Goal: Transaction & Acquisition: Purchase product/service

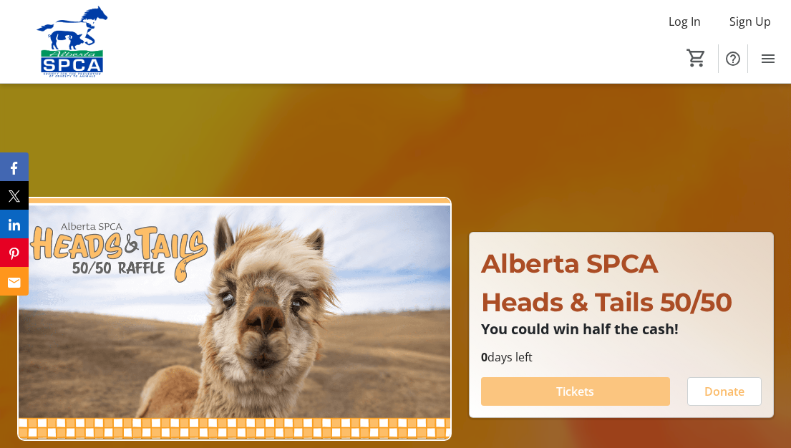
click at [574, 390] on span "Tickets" at bounding box center [575, 391] width 38 height 17
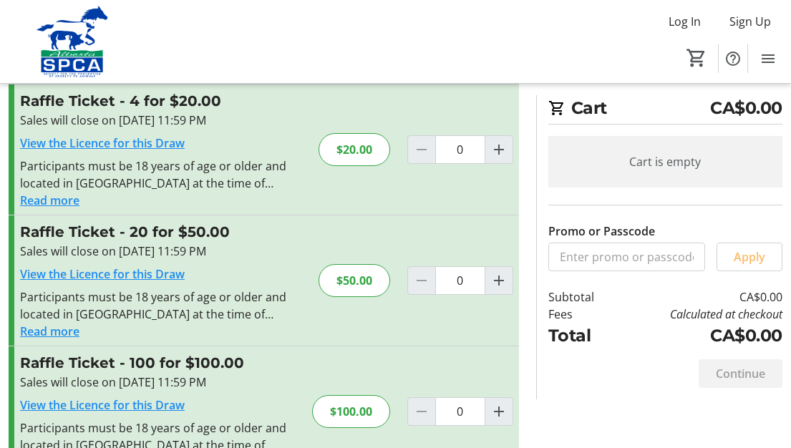
scroll to position [211, 0]
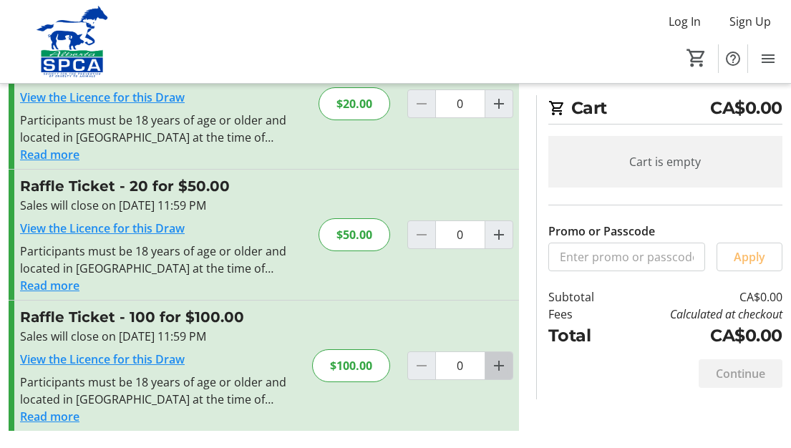
click at [503, 368] on mat-icon "Increment by one" at bounding box center [498, 365] width 17 height 17
type input "1"
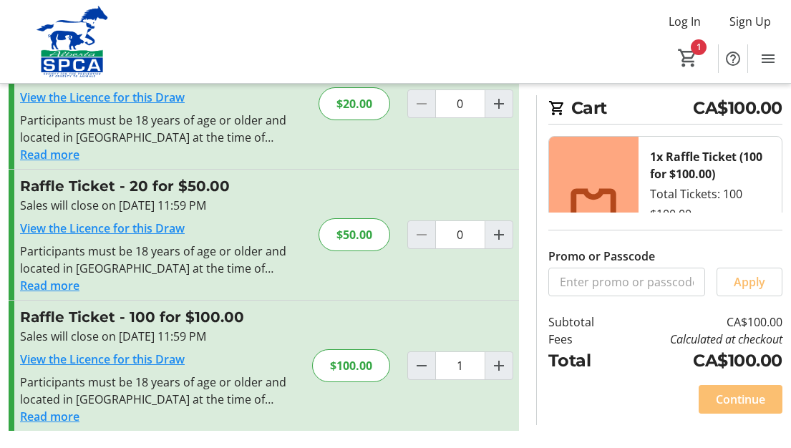
click at [734, 398] on span "Continue" at bounding box center [740, 399] width 49 height 17
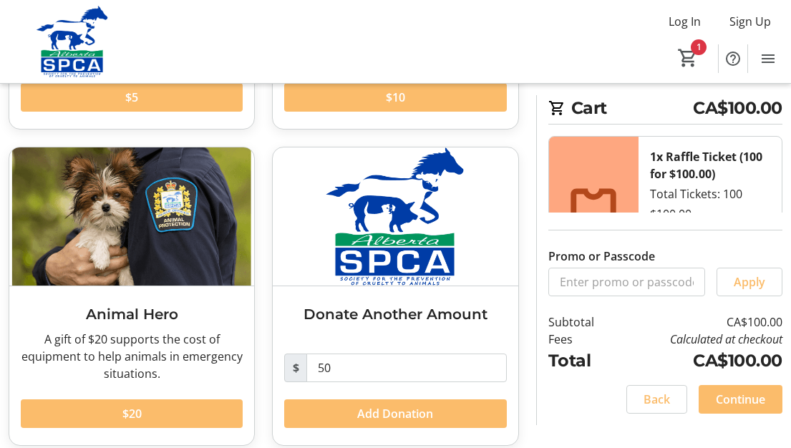
scroll to position [327, 0]
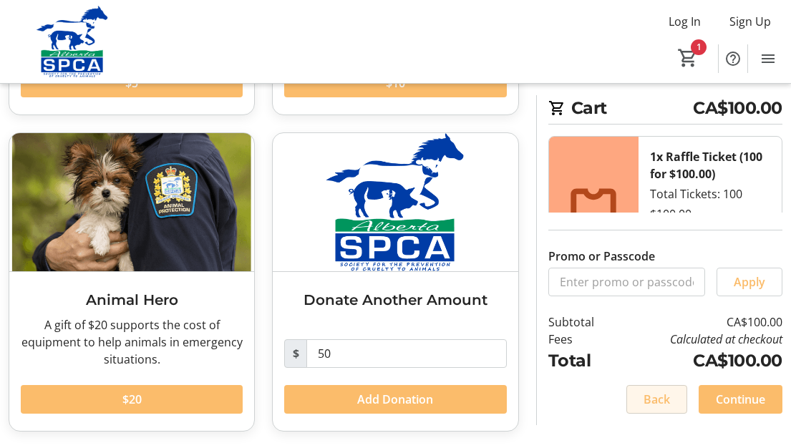
click at [665, 397] on span "Back" at bounding box center [657, 399] width 26 height 17
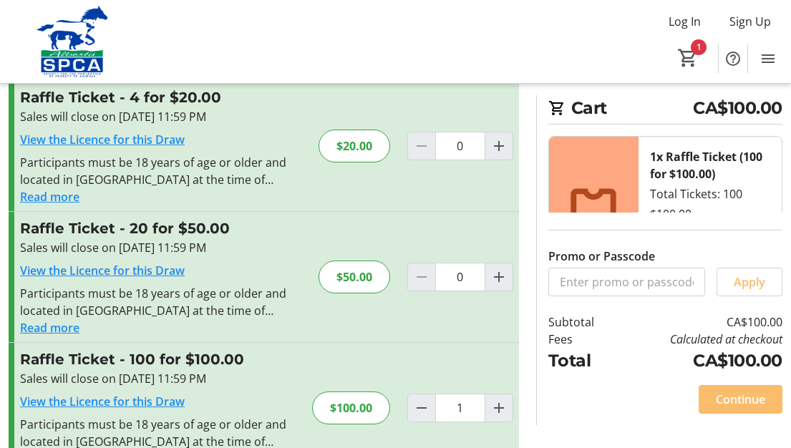
scroll to position [211, 0]
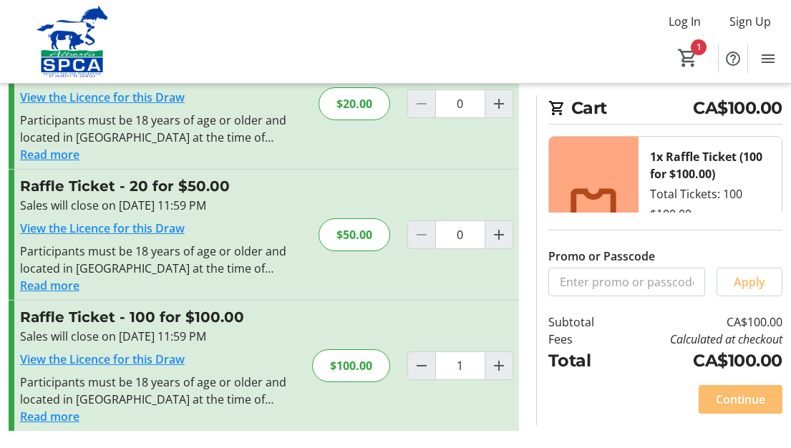
click at [353, 364] on div "$100.00" at bounding box center [351, 365] width 78 height 33
click at [743, 397] on span "Continue" at bounding box center [740, 399] width 49 height 17
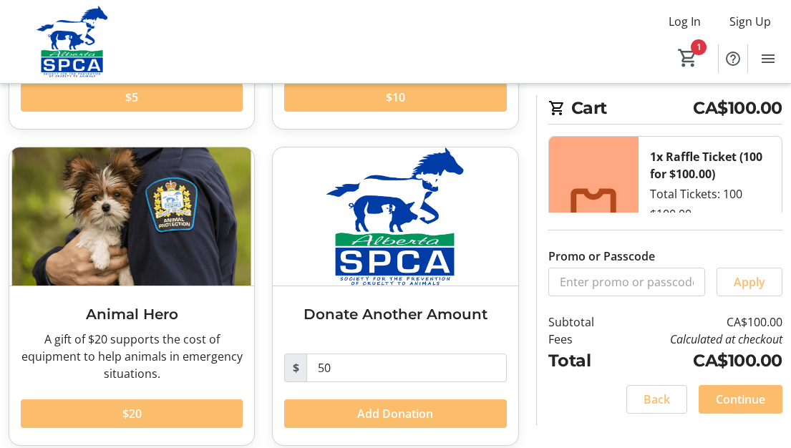
scroll to position [327, 0]
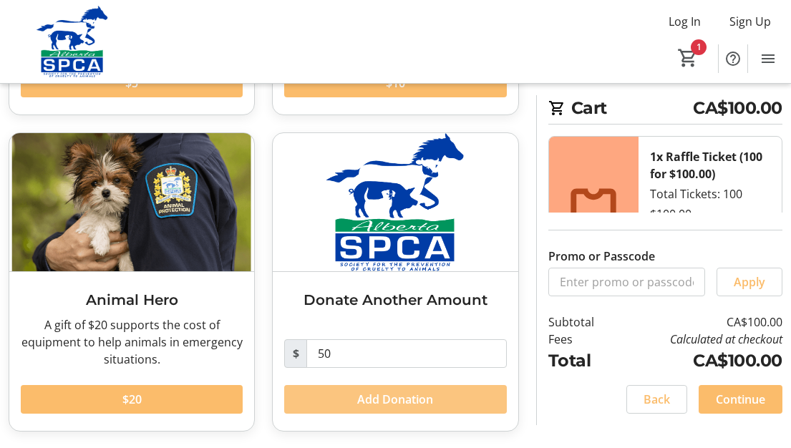
click at [390, 398] on span "Add Donation" at bounding box center [395, 399] width 76 height 17
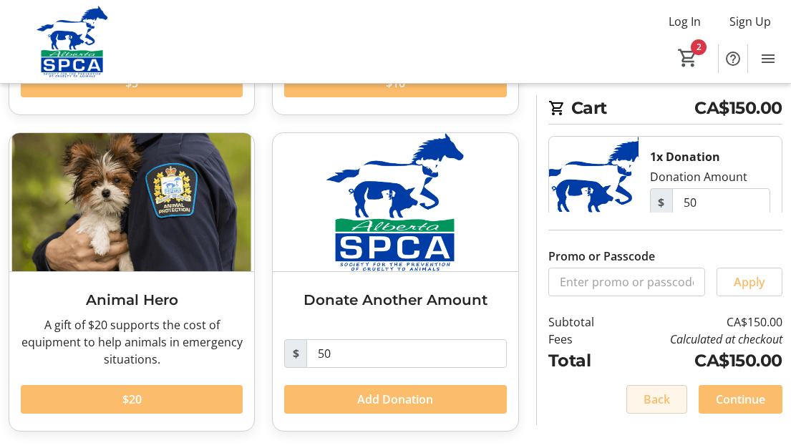
click at [663, 397] on span "Back" at bounding box center [657, 399] width 26 height 17
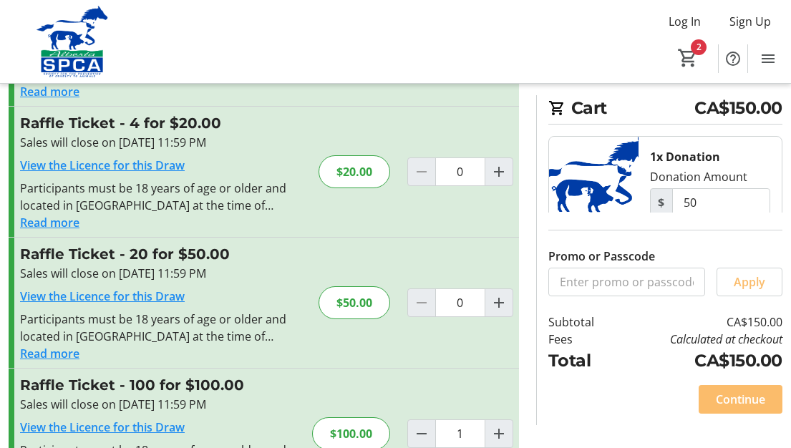
scroll to position [211, 0]
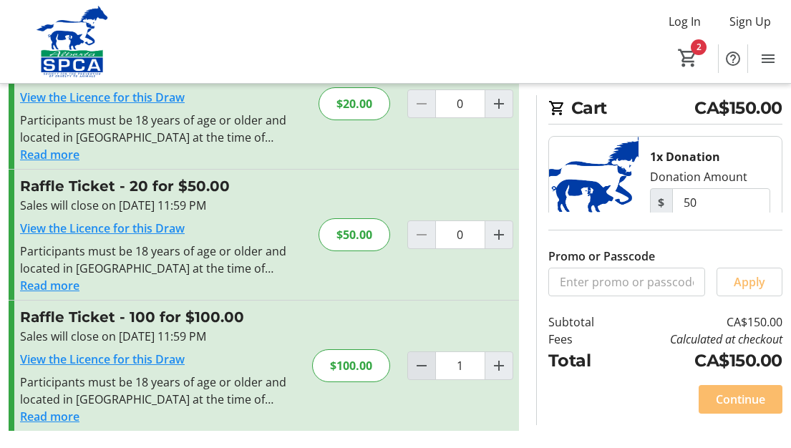
click at [421, 365] on mat-icon "Decrement by one" at bounding box center [421, 365] width 17 height 17
type input "0"
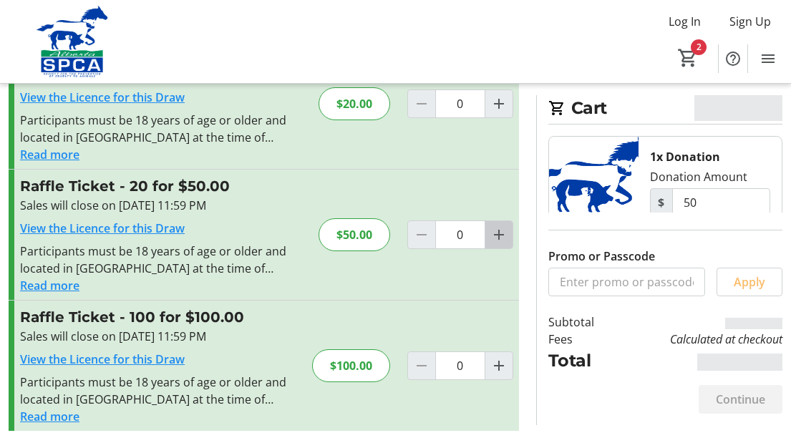
click at [503, 241] on mat-icon "Increment by one" at bounding box center [498, 234] width 17 height 17
type input "1"
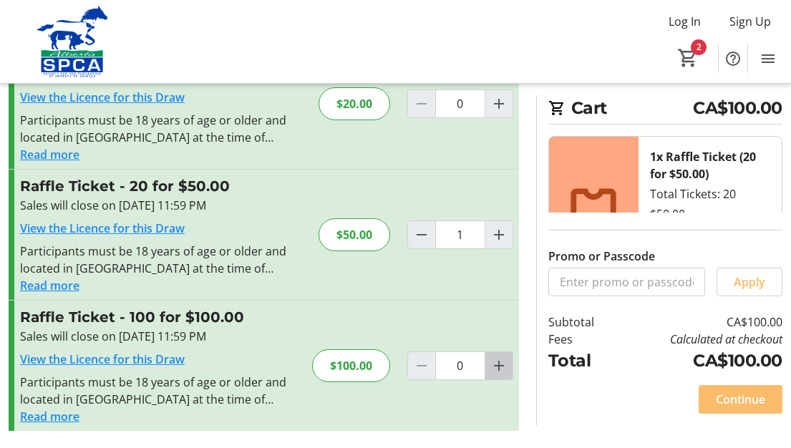
click at [496, 367] on mat-icon "Increment by one" at bounding box center [498, 365] width 17 height 17
type input "1"
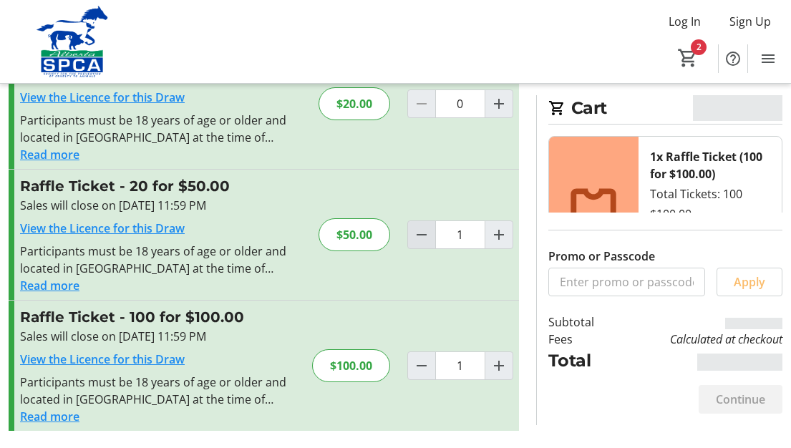
click at [423, 240] on mat-icon "Decrement by one" at bounding box center [421, 234] width 17 height 17
type input "0"
click at [730, 395] on div "Continue" at bounding box center [741, 399] width 84 height 29
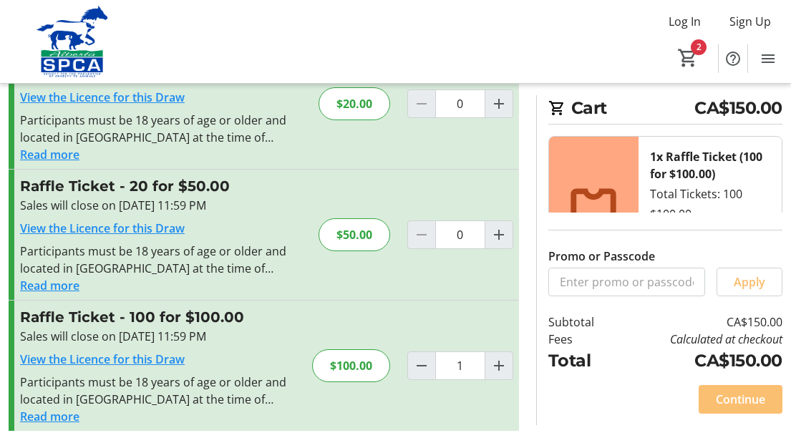
click at [750, 396] on span "Continue" at bounding box center [740, 399] width 49 height 17
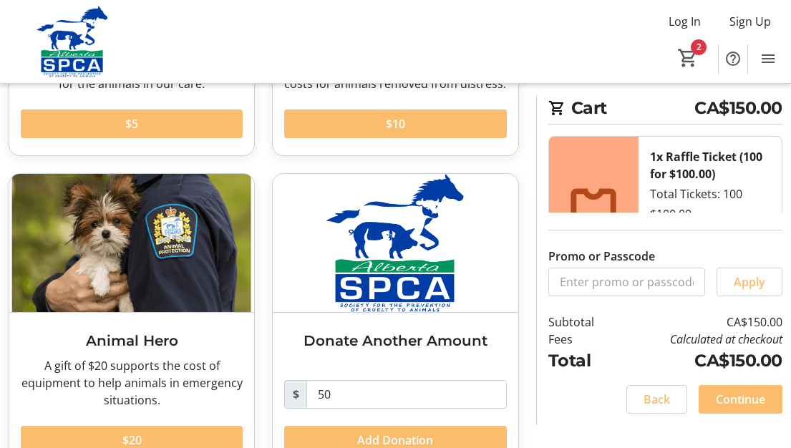
scroll to position [327, 0]
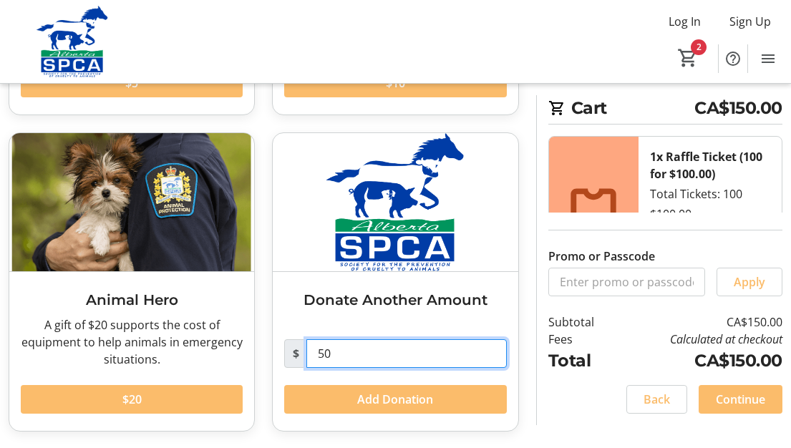
drag, startPoint x: 277, startPoint y: 345, endPoint x: 252, endPoint y: 351, distance: 25.7
click at [276, 345] on div "Donate Another Amount $ 50 Add Donation" at bounding box center [395, 351] width 245 height 159
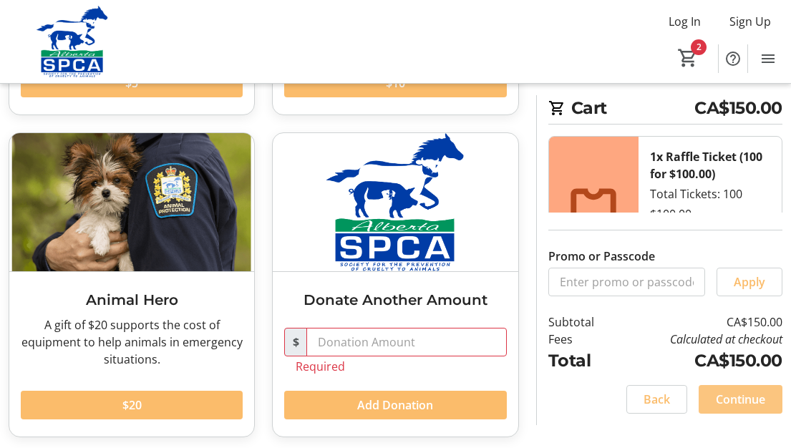
click at [741, 400] on span "Continue" at bounding box center [740, 399] width 49 height 17
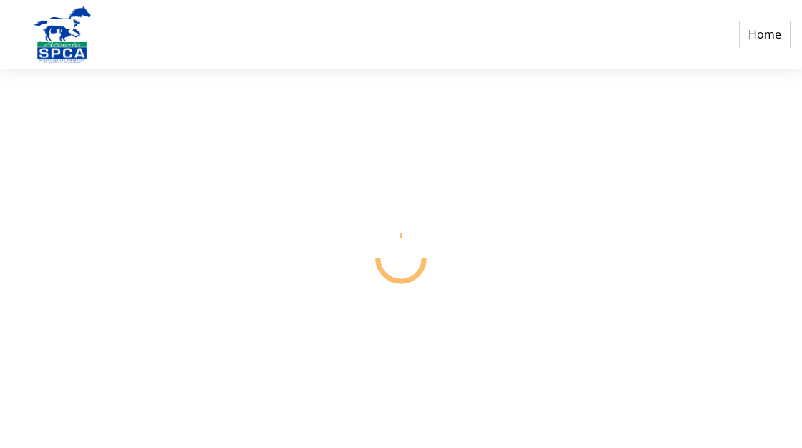
select select "CA"
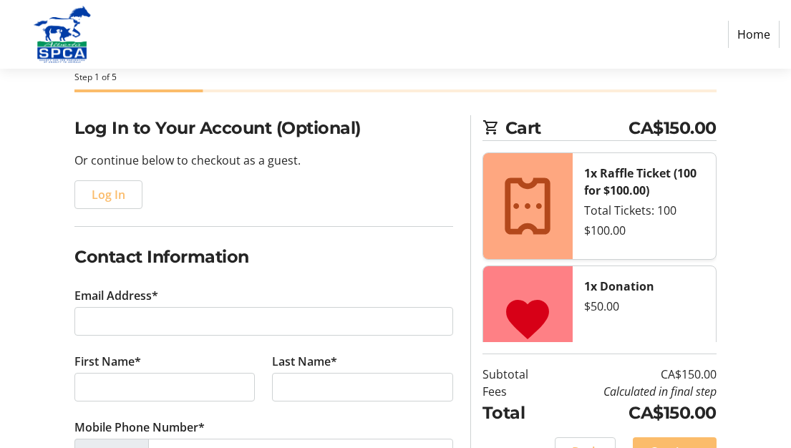
scroll to position [143, 0]
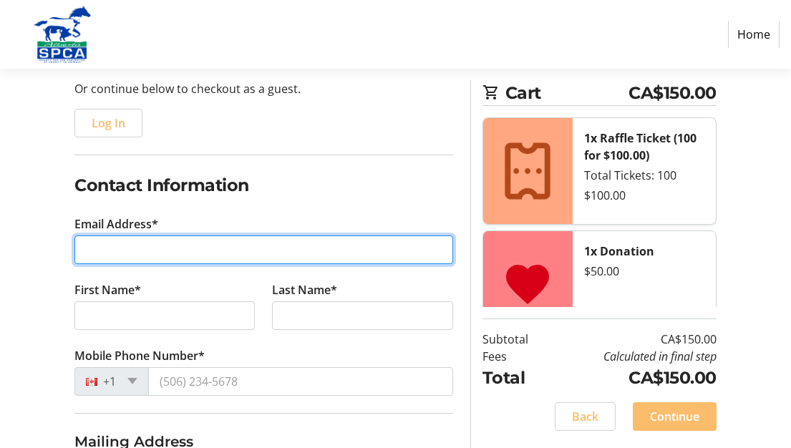
click at [133, 252] on input "Email Address*" at bounding box center [263, 250] width 379 height 29
type input "[PERSON_NAME][EMAIL_ADDRESS][DOMAIN_NAME]"
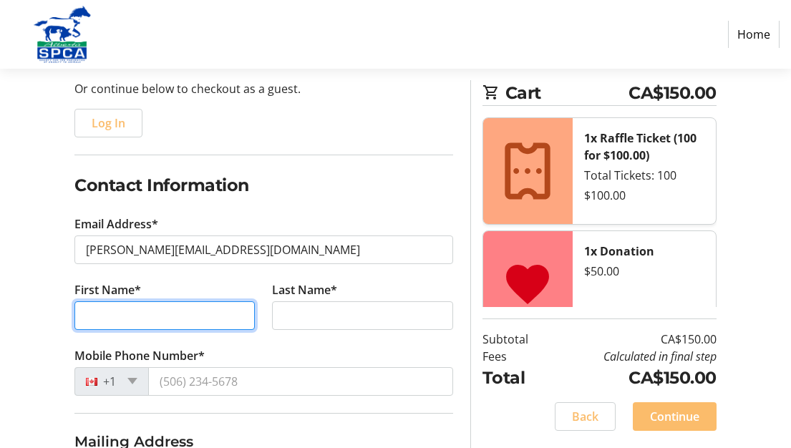
type input "[PERSON_NAME]"
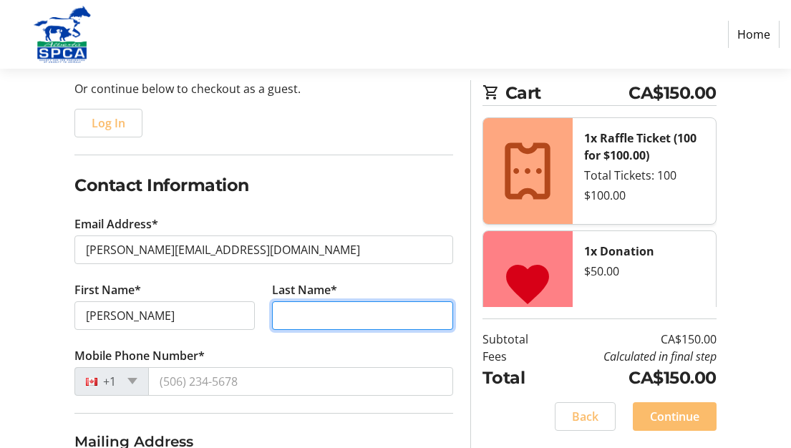
type input "[PERSON_NAME]"
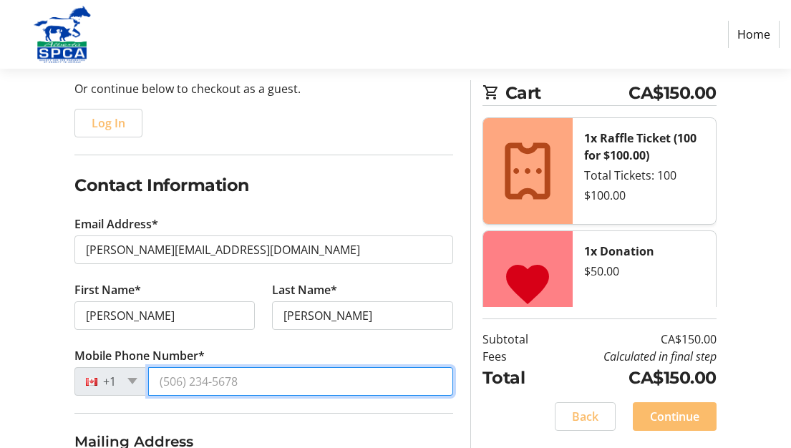
type input "[PHONE_NUMBER]"
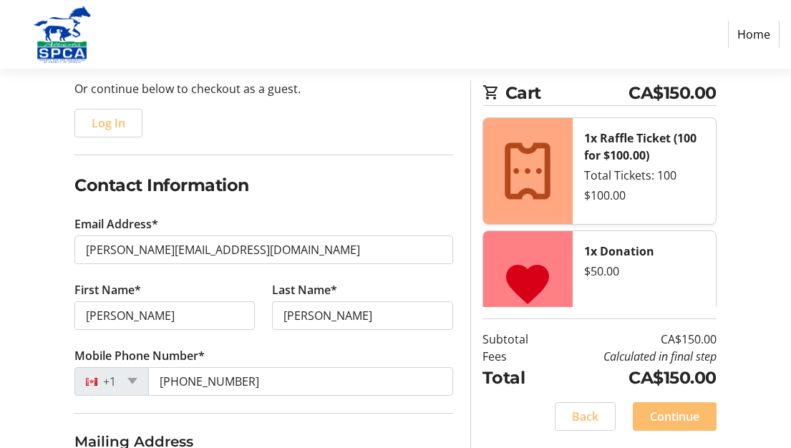
type input "[STREET_ADDRESS]"
type input "[GEOGRAPHIC_DATA], [GEOGRAPHIC_DATA]"
type input "[GEOGRAPHIC_DATA]"
select select "AB"
type input "T2G 4K5"
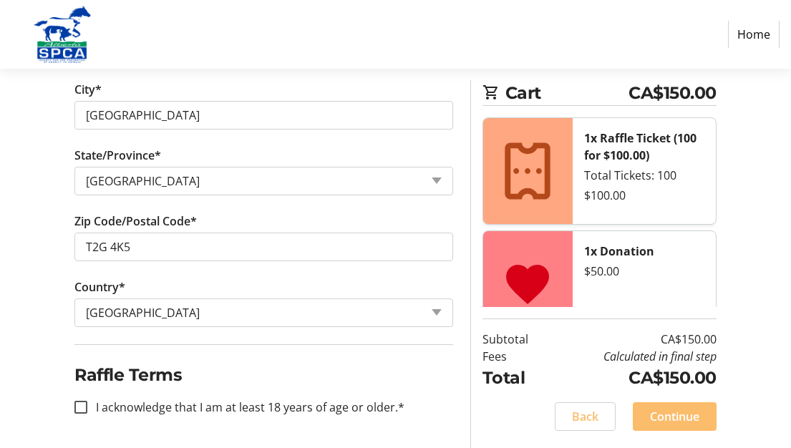
scroll to position [655, 0]
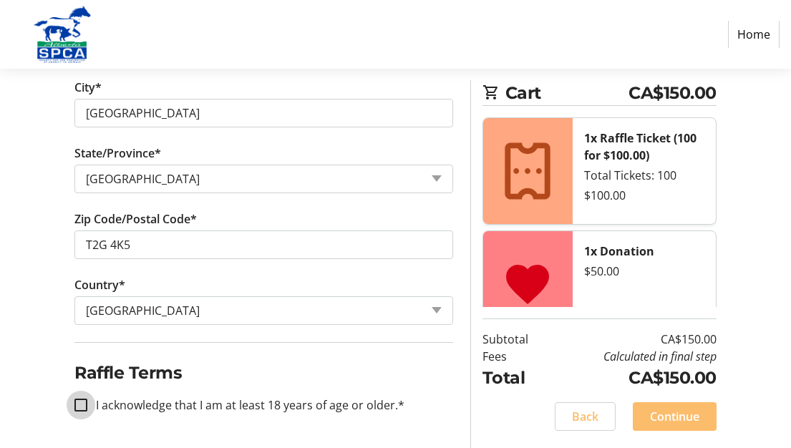
click at [82, 402] on input "I acknowledge that I am at least 18 years of age or older.*" at bounding box center [80, 405] width 13 height 13
checkbox input "true"
click at [675, 417] on span "Continue" at bounding box center [674, 416] width 49 height 17
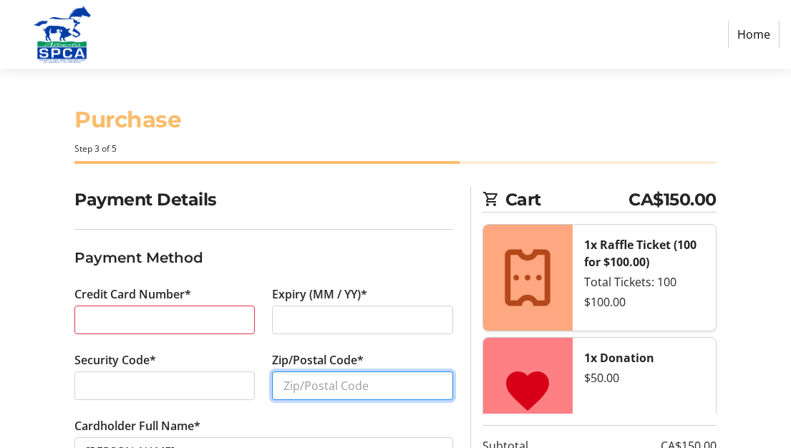
click at [304, 383] on input "Zip/Postal Code*" at bounding box center [362, 386] width 180 height 29
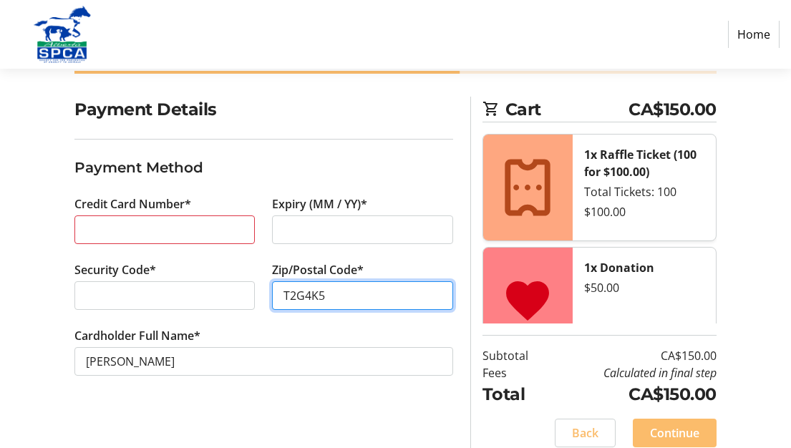
scroll to position [107, 0]
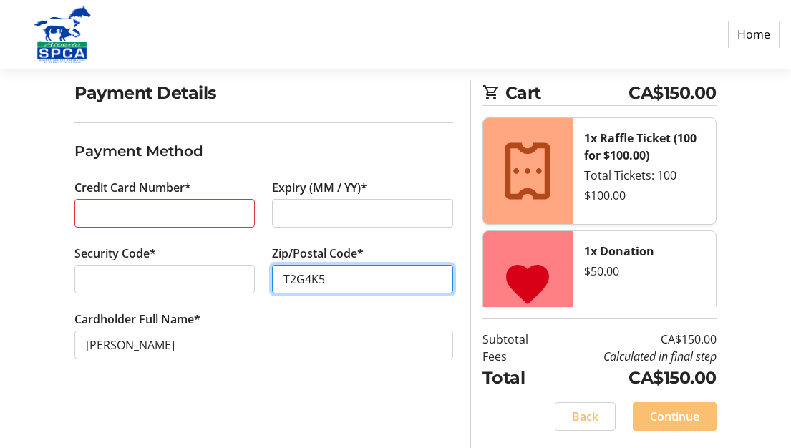
type input "T2G4K5"
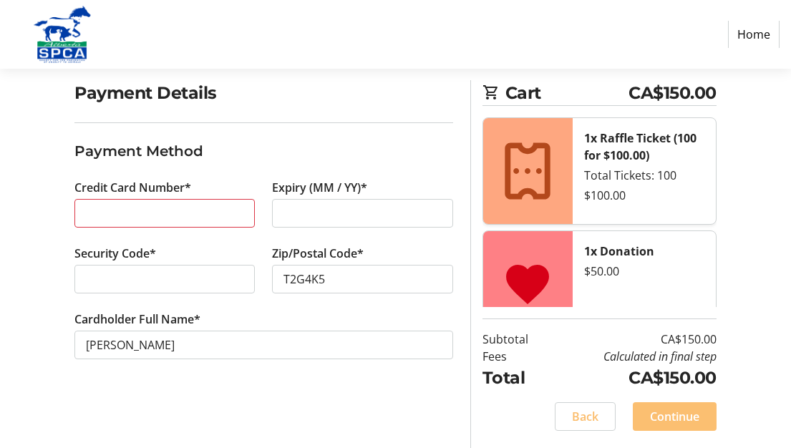
click at [672, 413] on span "Continue" at bounding box center [674, 416] width 49 height 17
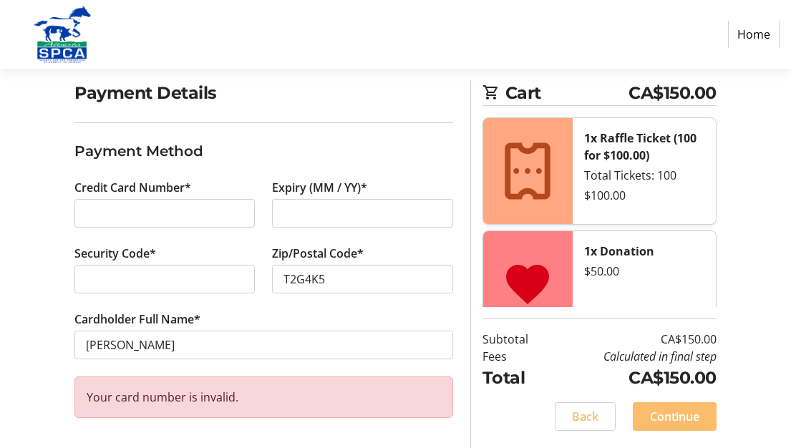
click at [226, 400] on div "Your card number is invalid." at bounding box center [263, 398] width 379 height 42
click at [670, 415] on span "Continue" at bounding box center [674, 416] width 49 height 17
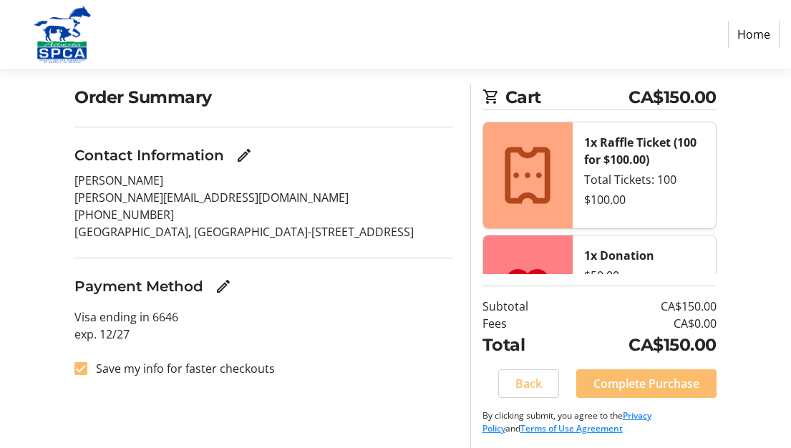
scroll to position [107, 0]
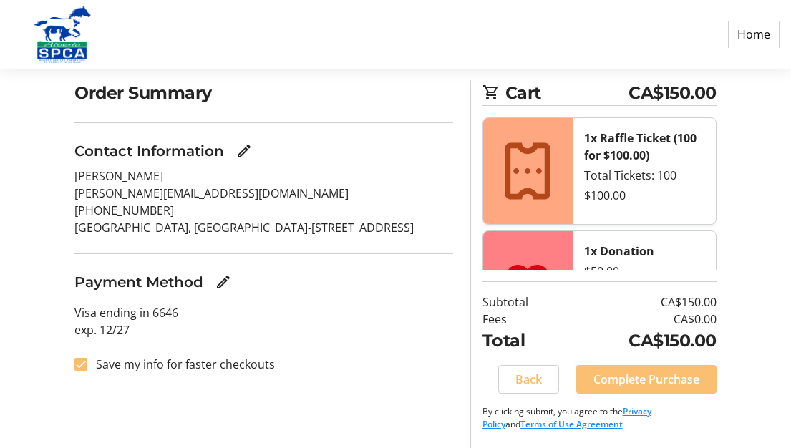
click at [649, 376] on span "Complete Purchase" at bounding box center [647, 379] width 106 height 17
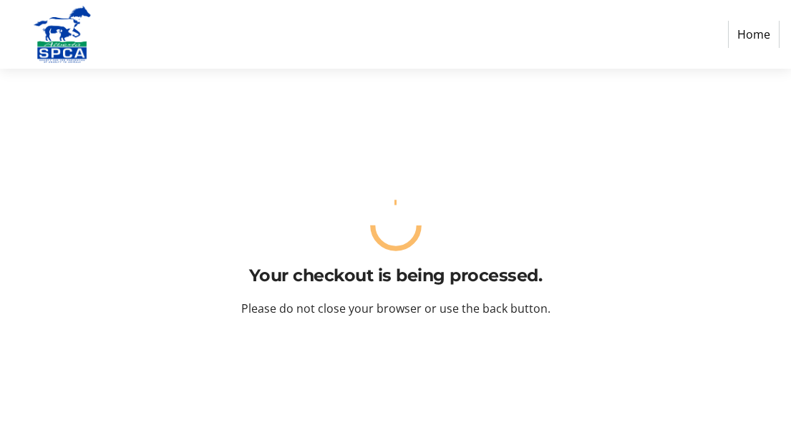
scroll to position [0, 0]
